Goal: Transaction & Acquisition: Purchase product/service

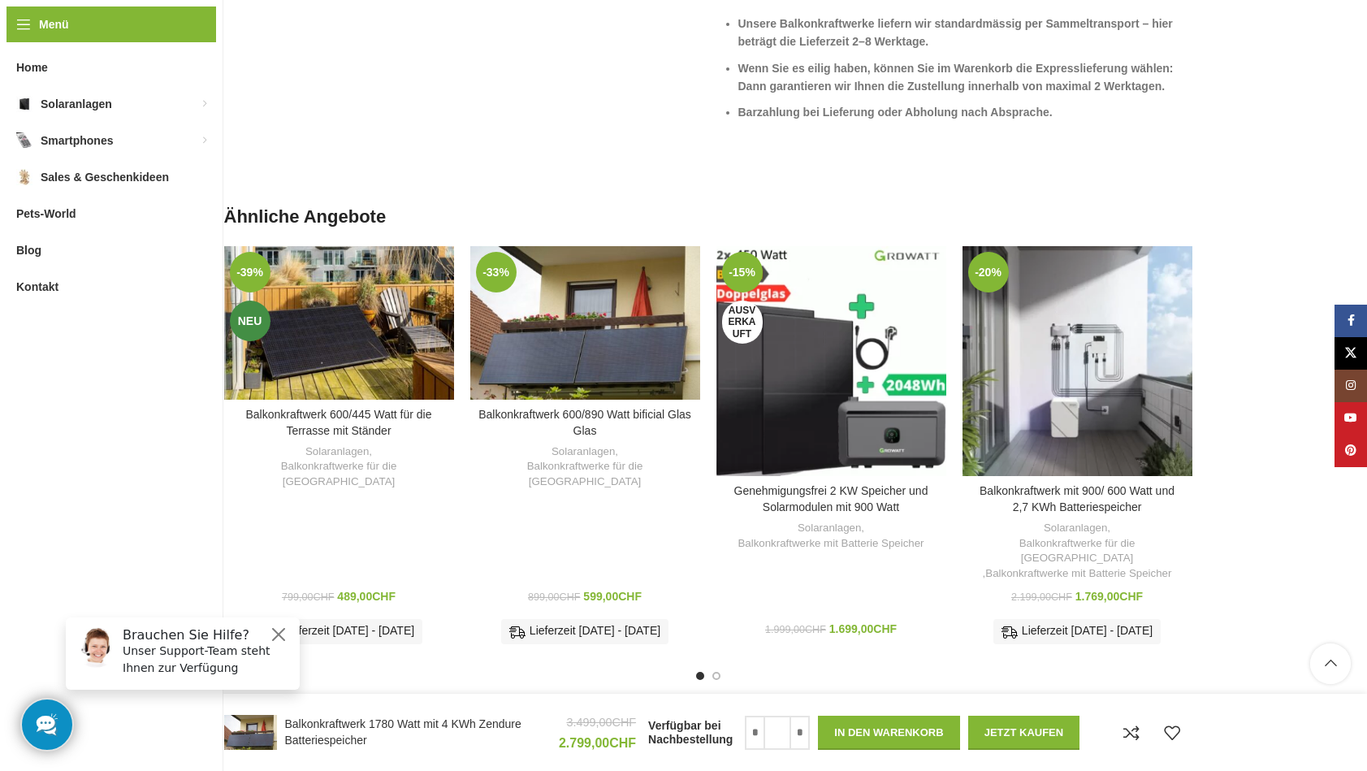
scroll to position [4002, 0]
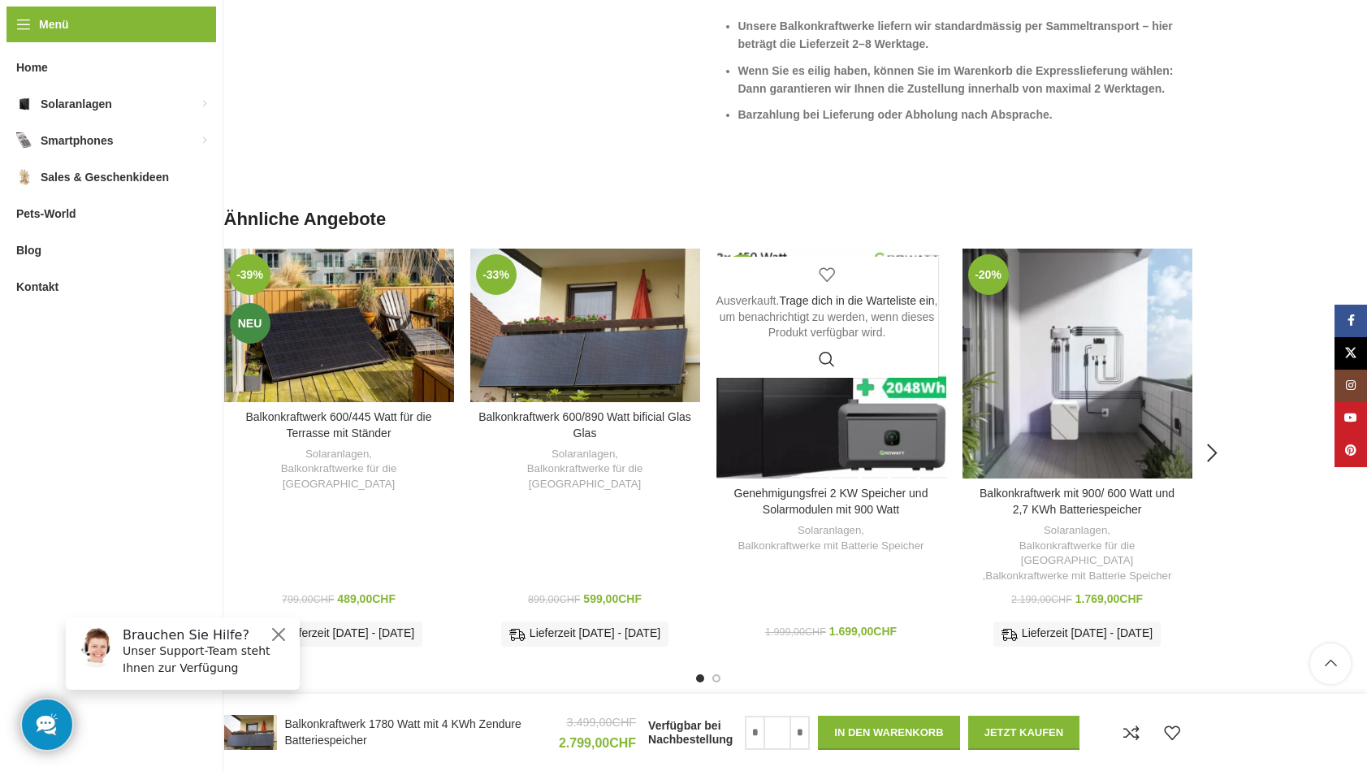
click at [826, 270] on link "Zur Wunschliste hinzufügen" at bounding box center [827, 275] width 41 height 37
click at [826, 270] on link "Wunschliste durchsuchen" at bounding box center [827, 275] width 41 height 37
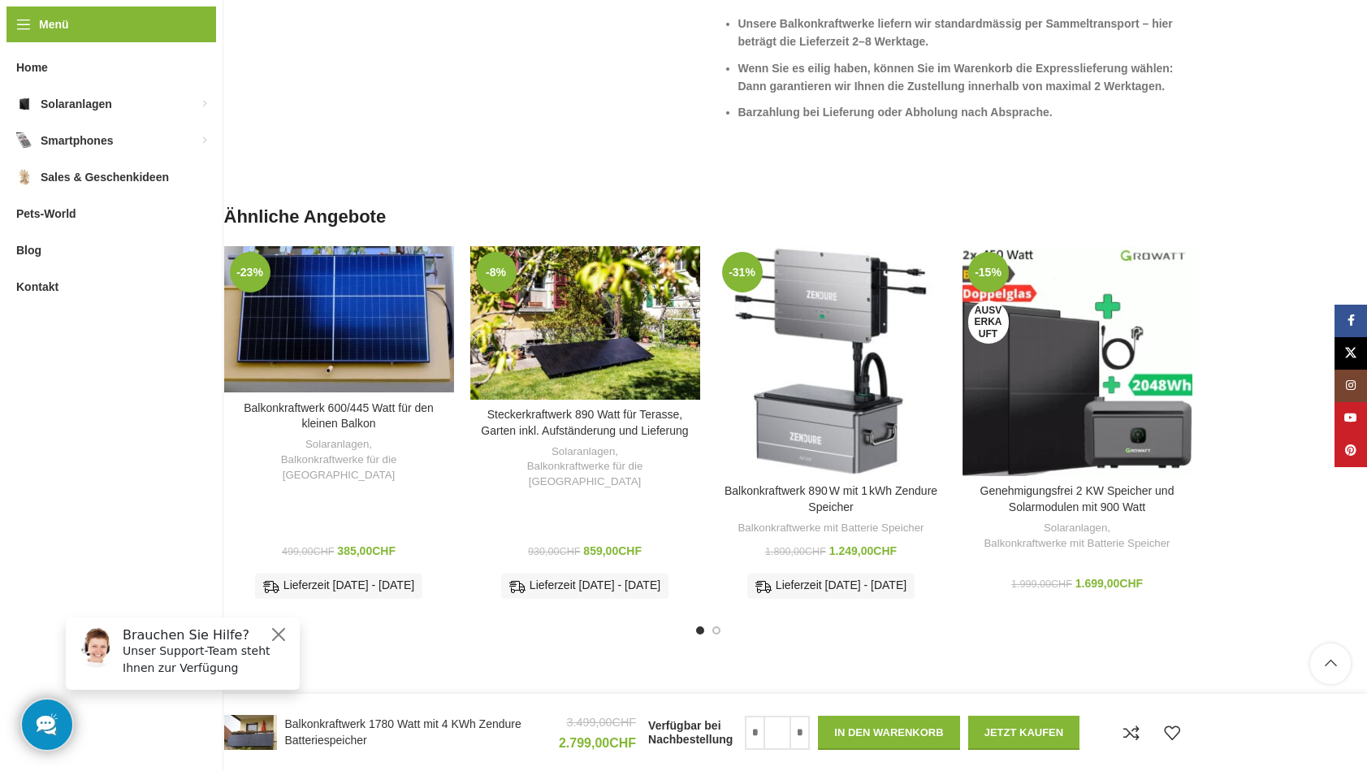
scroll to position [3997, 0]
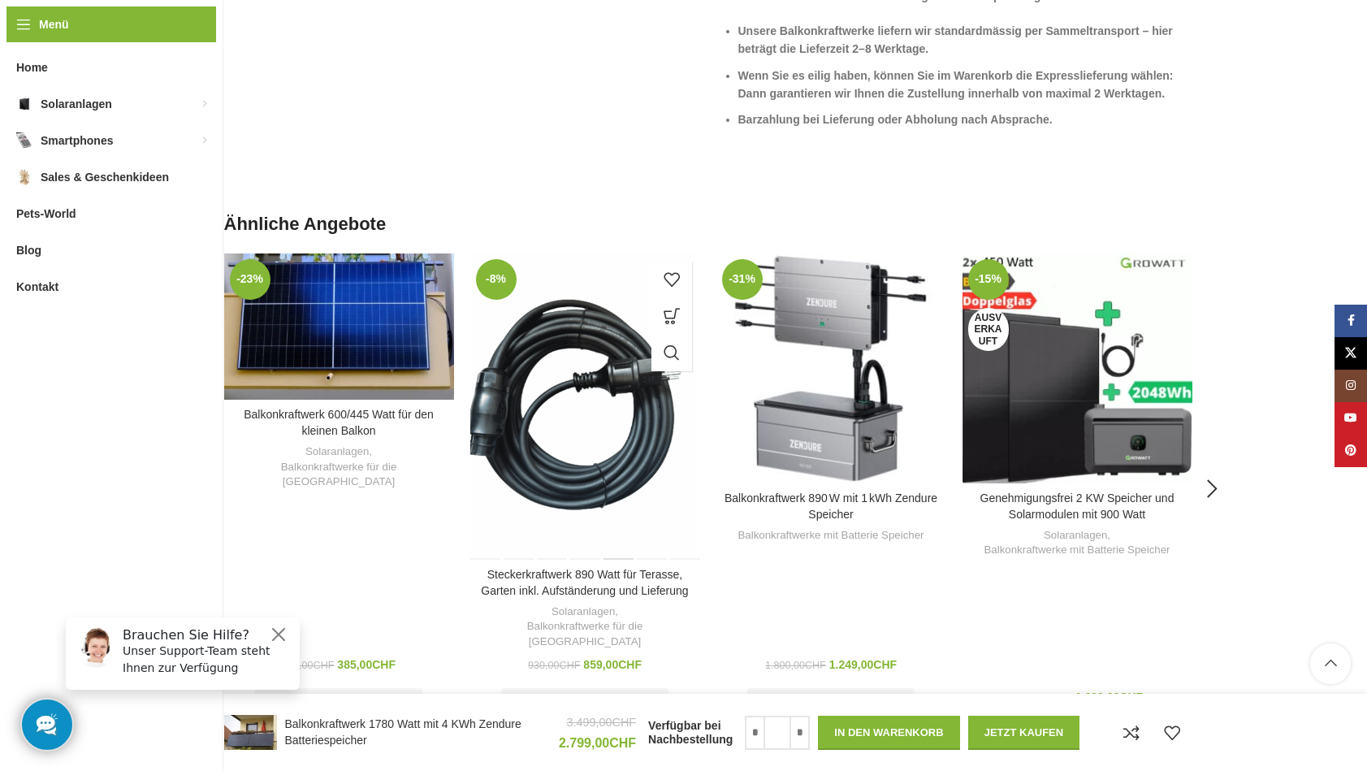
click at [614, 311] on div "Steckerkraftwerk 890 Watt für Terasse, Garten inkl. Aufständerung und Lieferung" at bounding box center [617, 406] width 32 height 306
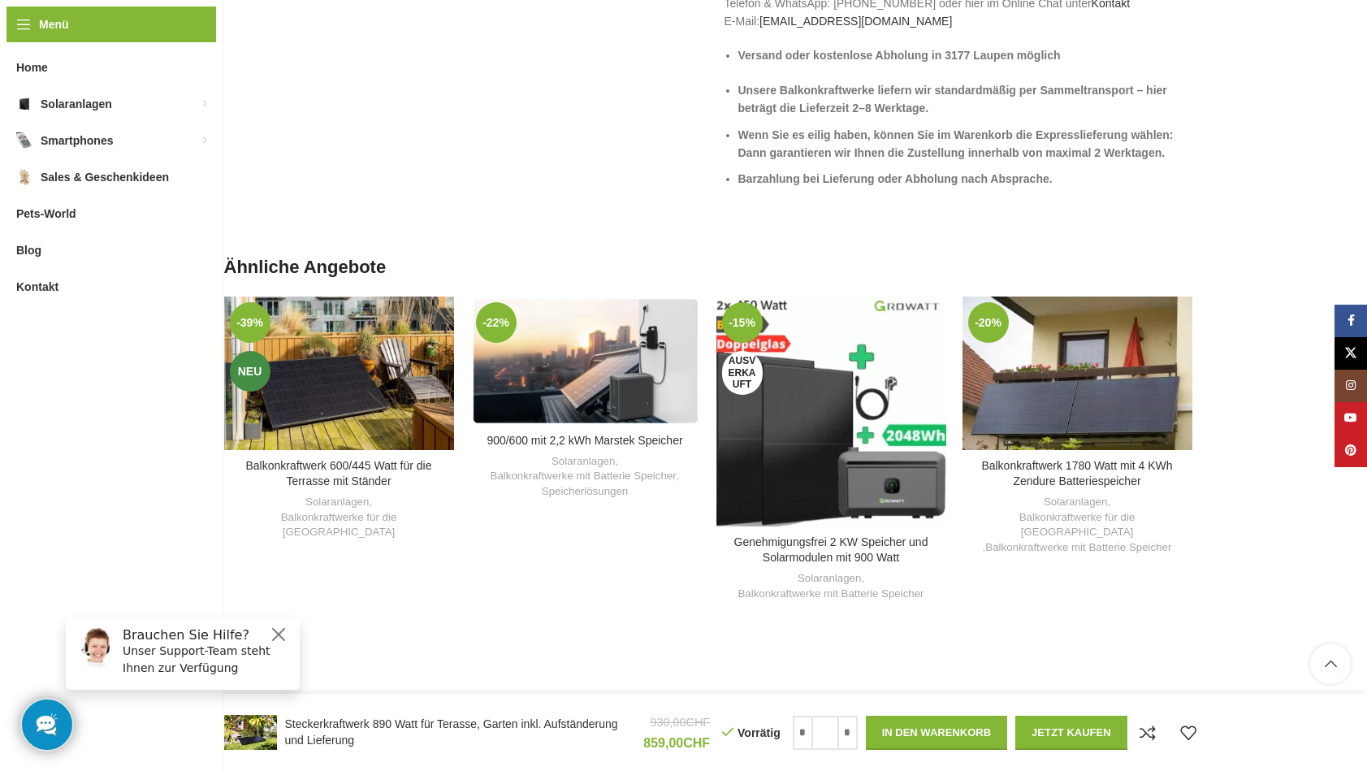
scroll to position [2045, 0]
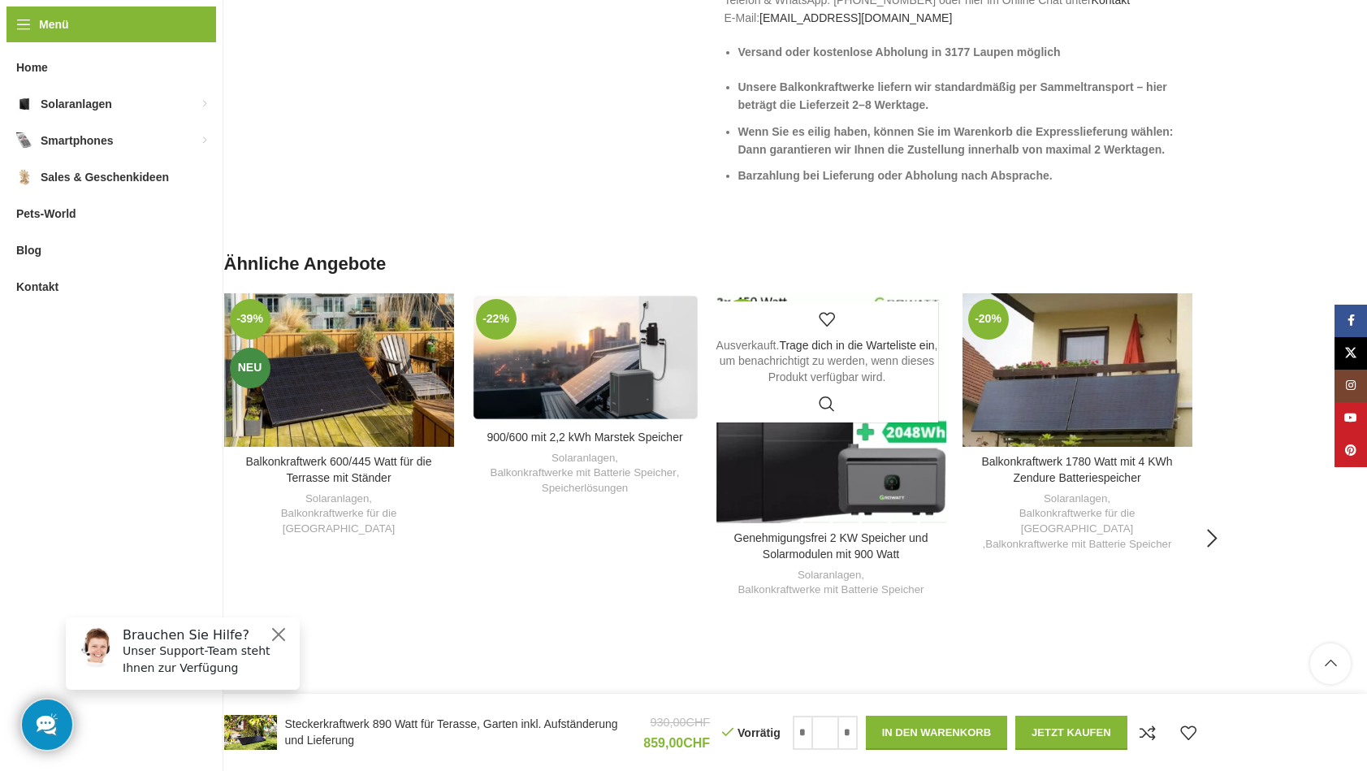
click at [876, 301] on div "Zur Wunschliste hinzufügen" at bounding box center [827, 319] width 222 height 37
click at [869, 301] on div "Zur Wunschliste hinzufügen" at bounding box center [827, 319] width 222 height 37
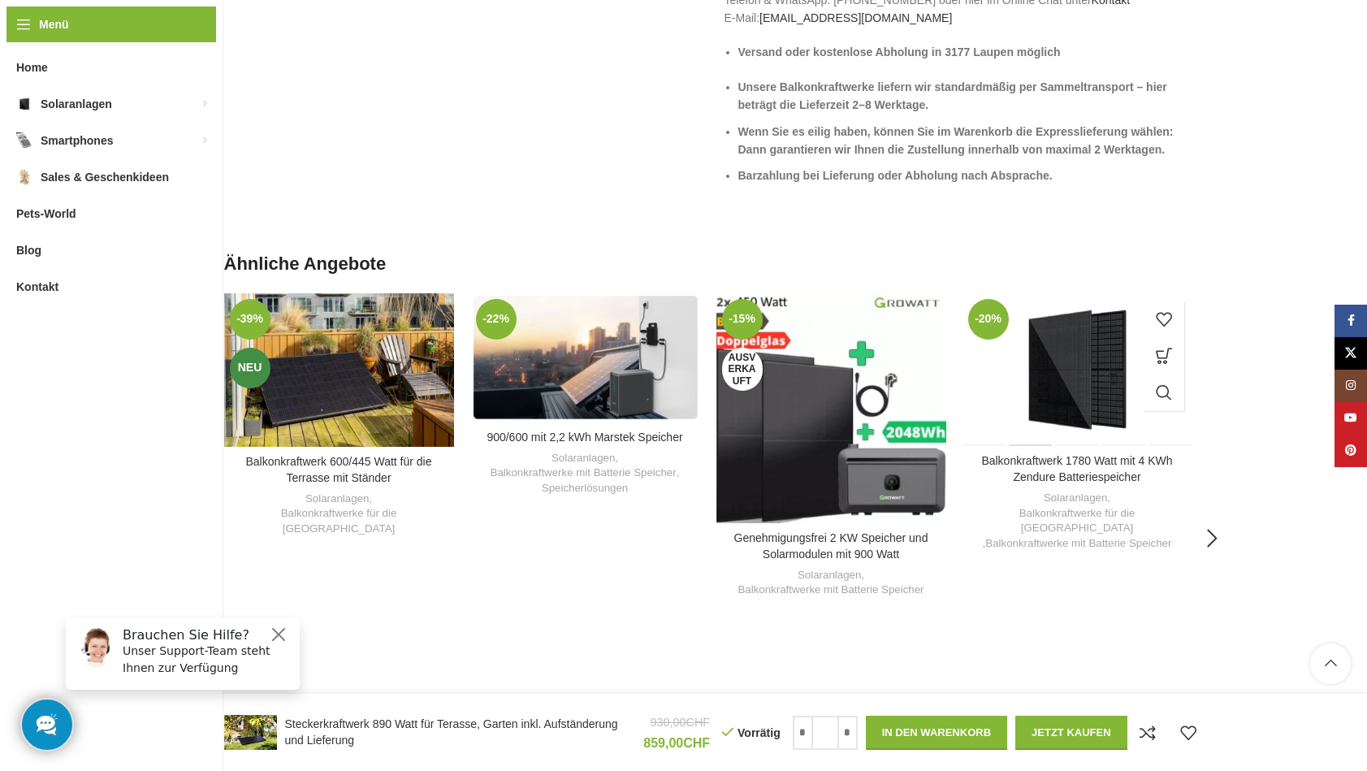
click at [1052, 327] on div "Balkonkraftwerk 1780 Watt mit 4 KWh Zendure Batteriespeicher" at bounding box center [1031, 369] width 46 height 153
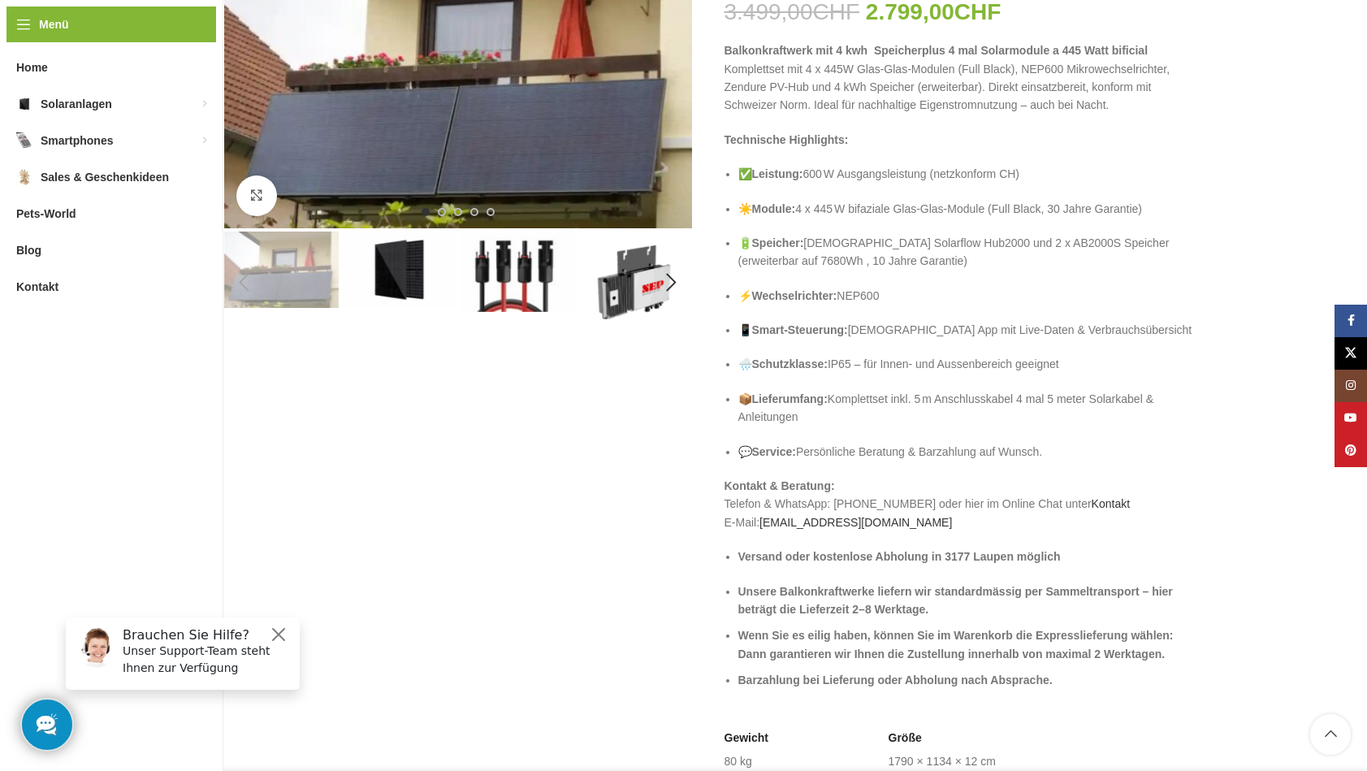
scroll to position [314, 0]
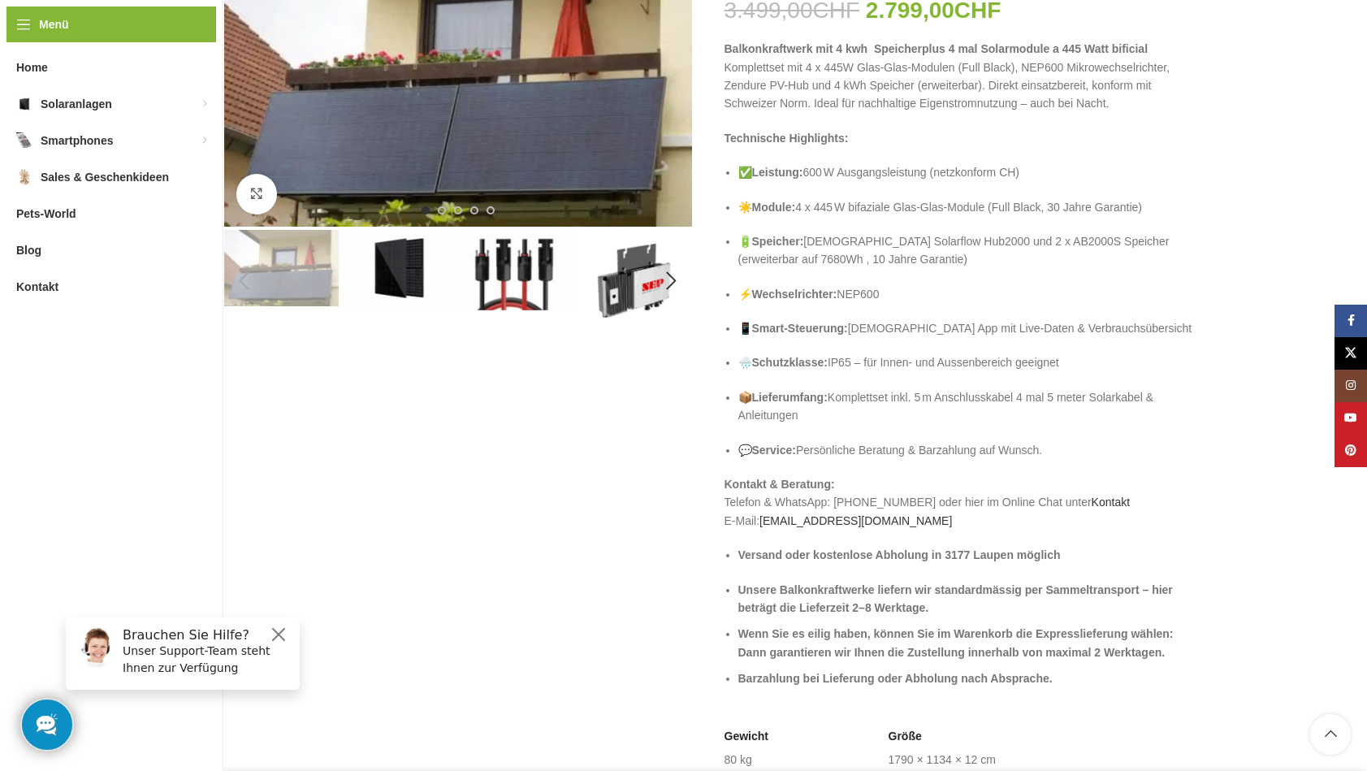
click at [241, 282] on div "Previous slide" at bounding box center [244, 281] width 41 height 41
click at [258, 192] on link "Klick zum Vergrößern" at bounding box center [319, 194] width 167 height 41
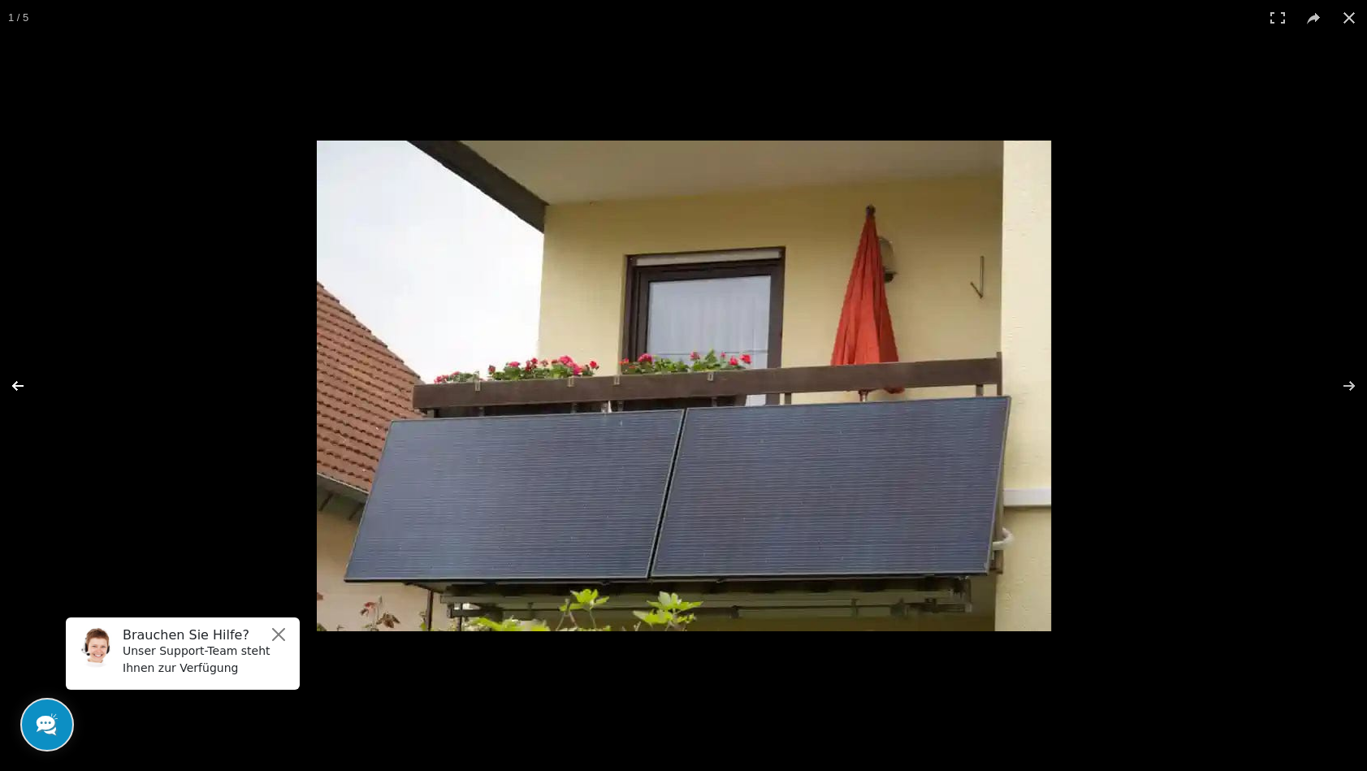
click at [19, 384] on button at bounding box center [28, 385] width 57 height 81
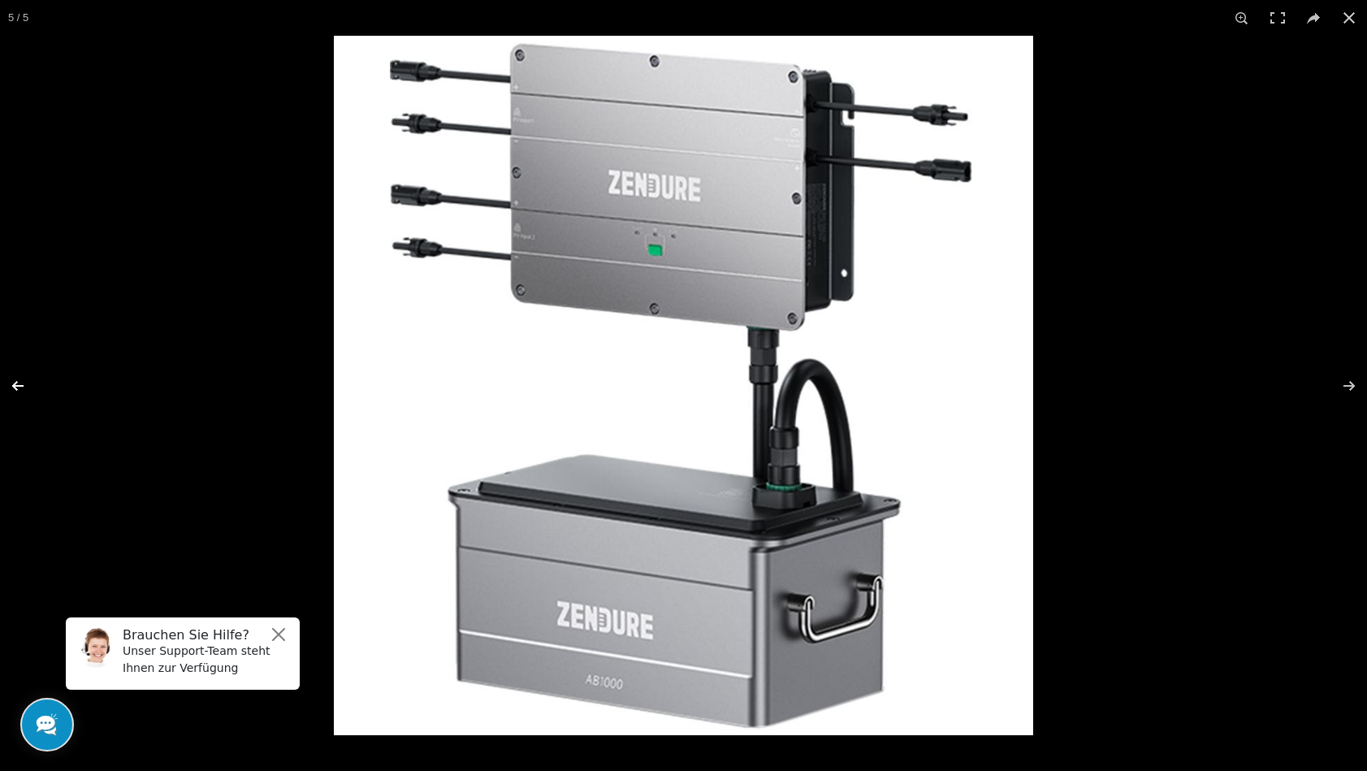
click at [19, 384] on button at bounding box center [28, 385] width 57 height 81
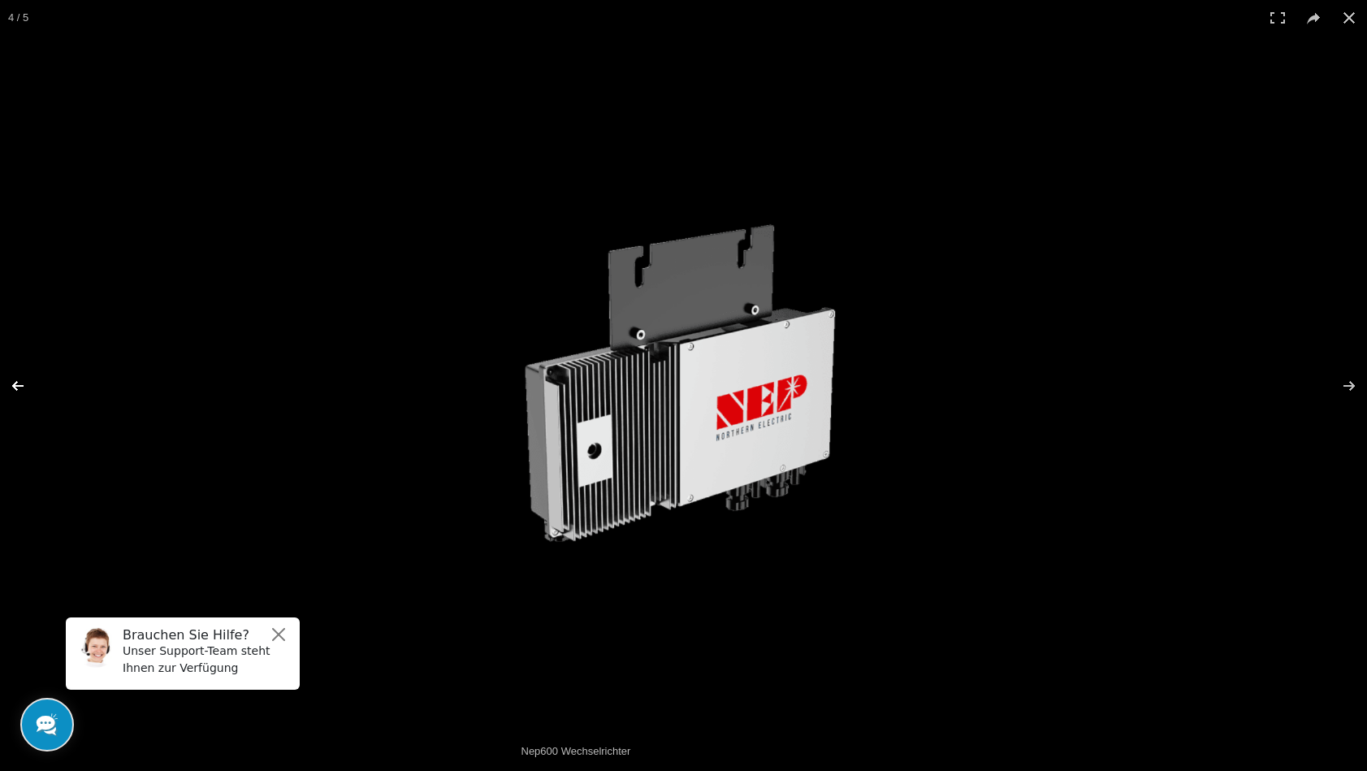
click at [19, 384] on button at bounding box center [28, 385] width 57 height 81
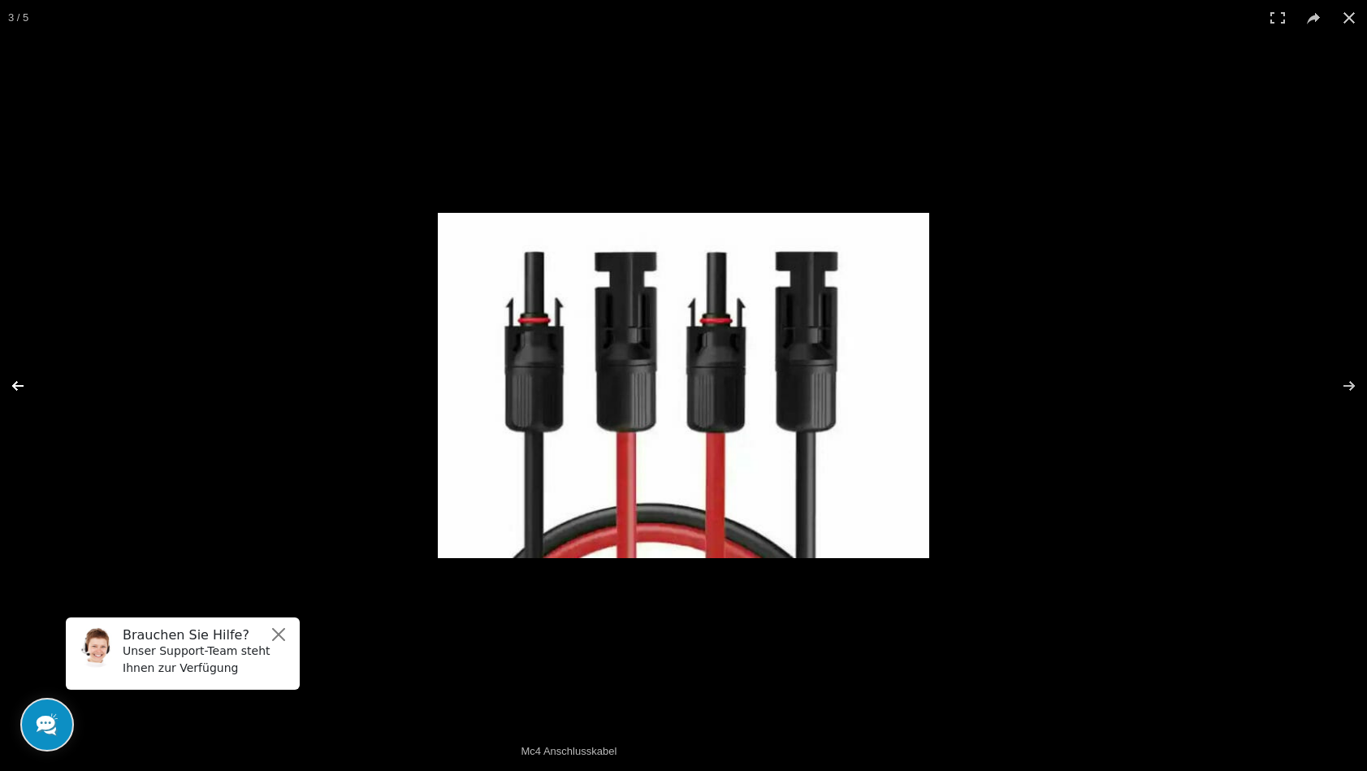
click at [19, 384] on button at bounding box center [28, 385] width 57 height 81
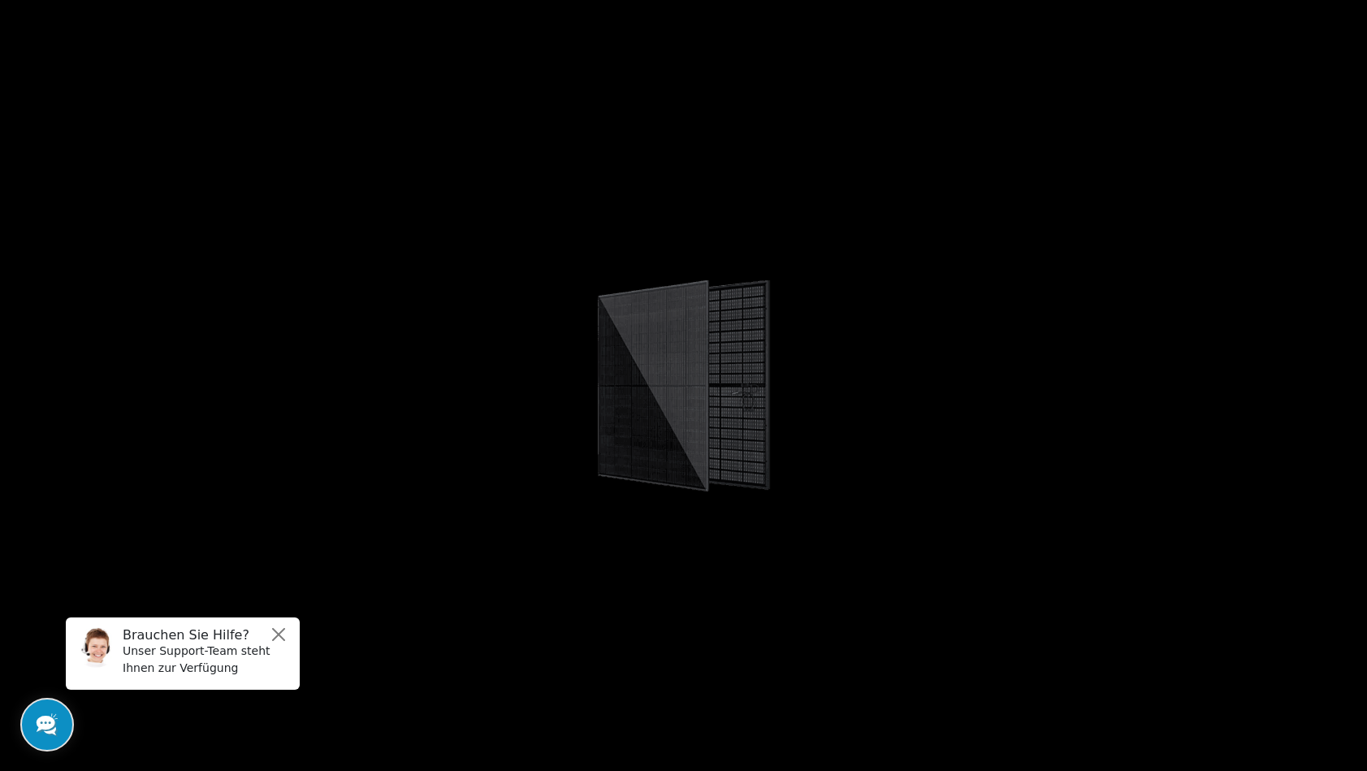
click at [19, 384] on button at bounding box center [28, 385] width 57 height 81
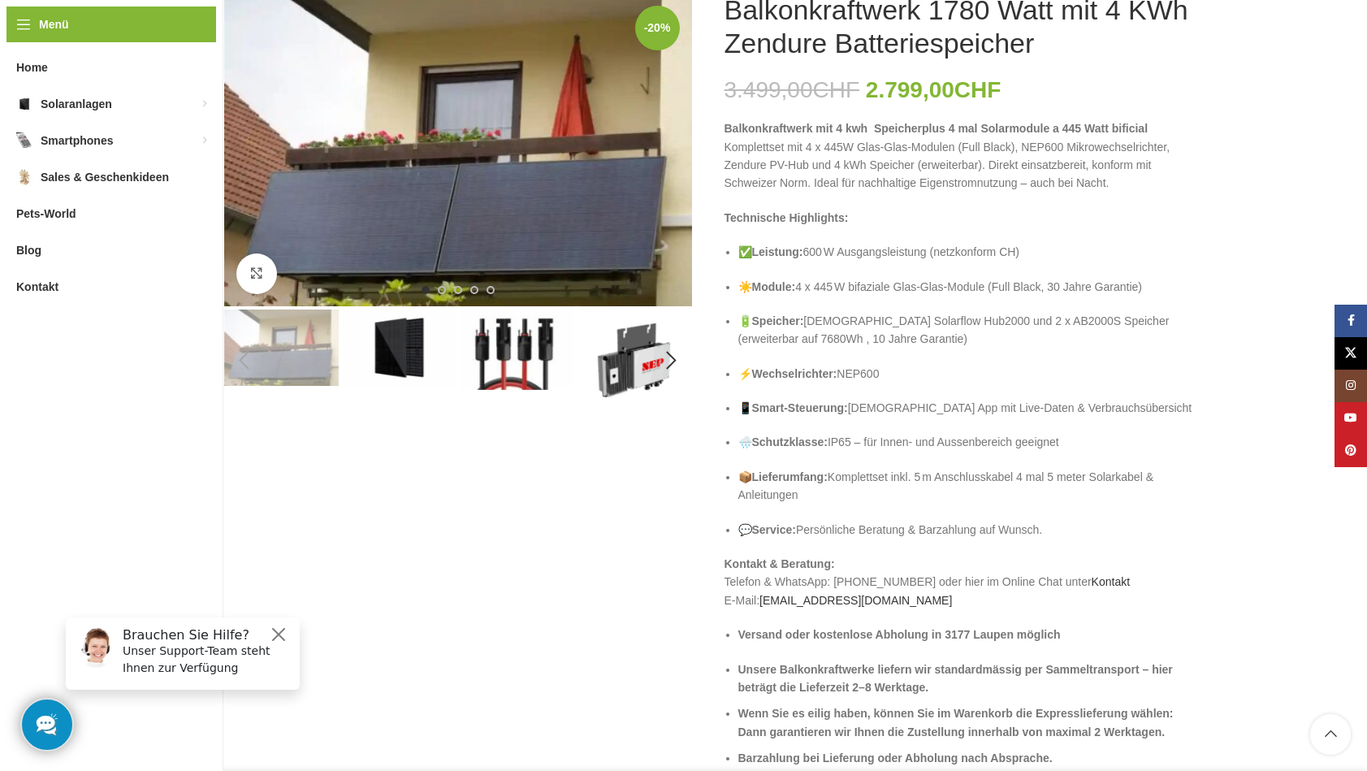
scroll to position [245, 0]
